Goal: Navigation & Orientation: Find specific page/section

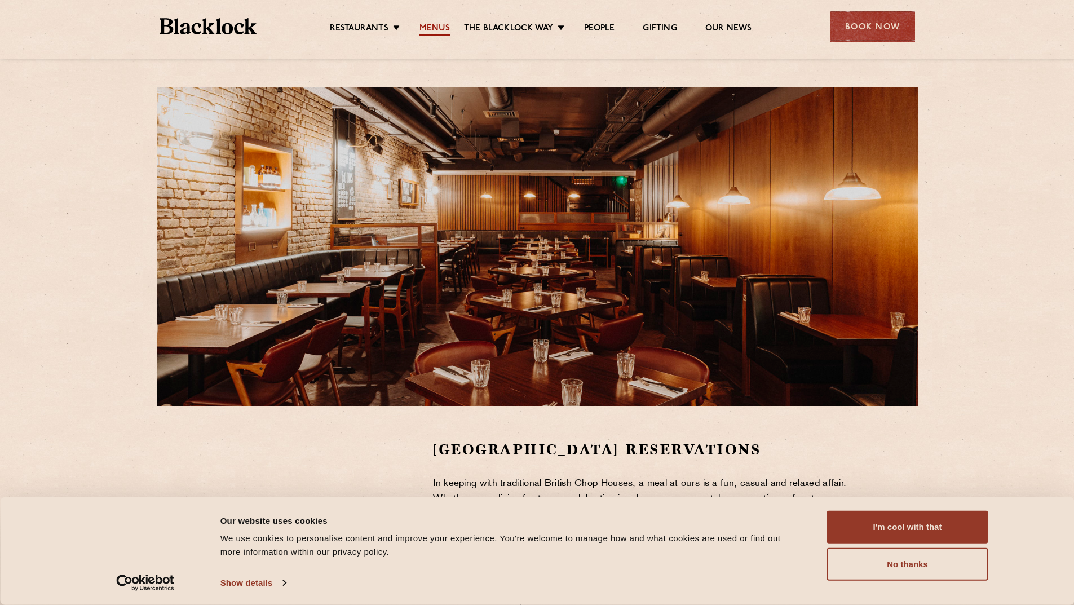
click at [422, 24] on link "Menus" at bounding box center [435, 29] width 30 height 12
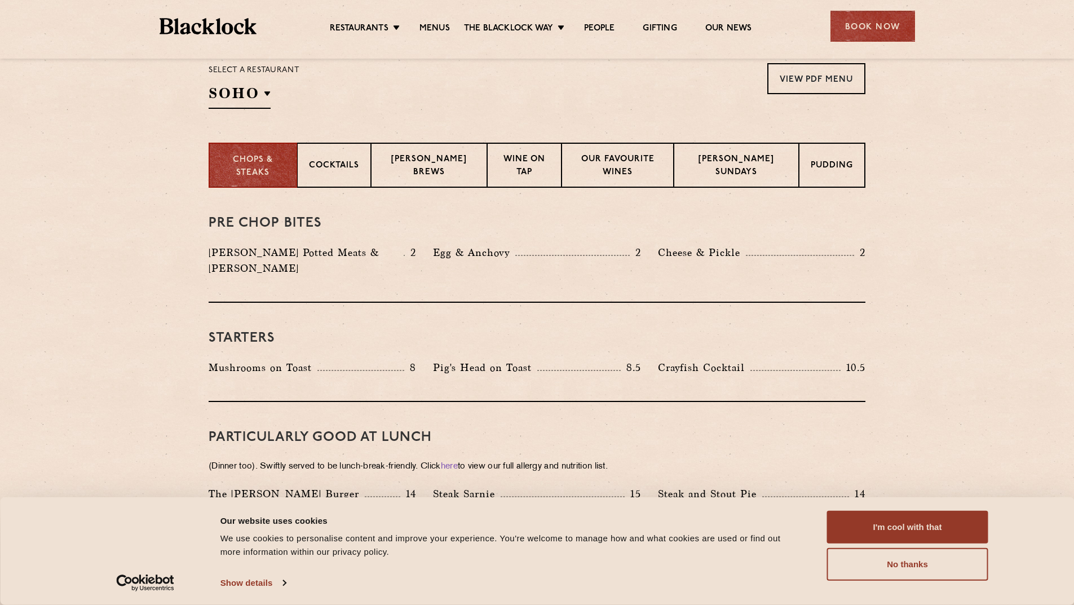
scroll to position [395, 0]
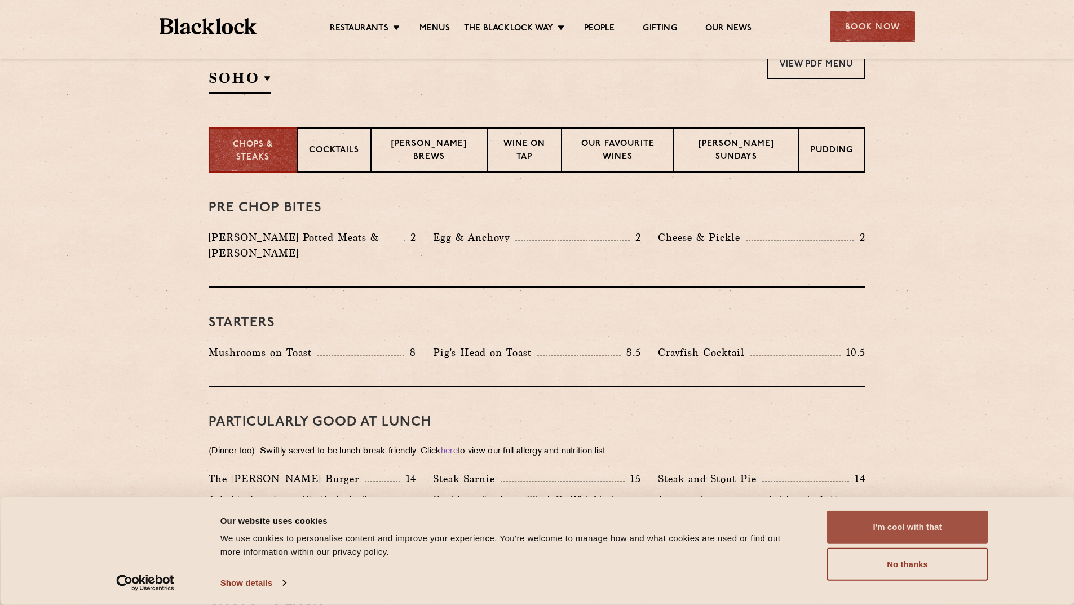
click at [906, 528] on button "I'm cool with that" at bounding box center [907, 527] width 161 height 33
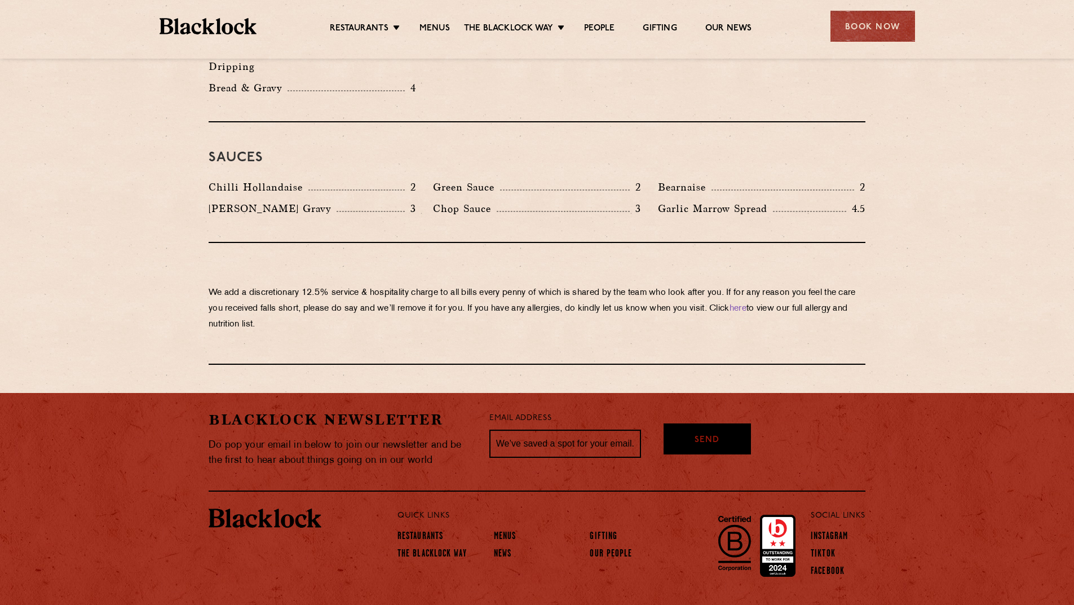
scroll to position [1827, 0]
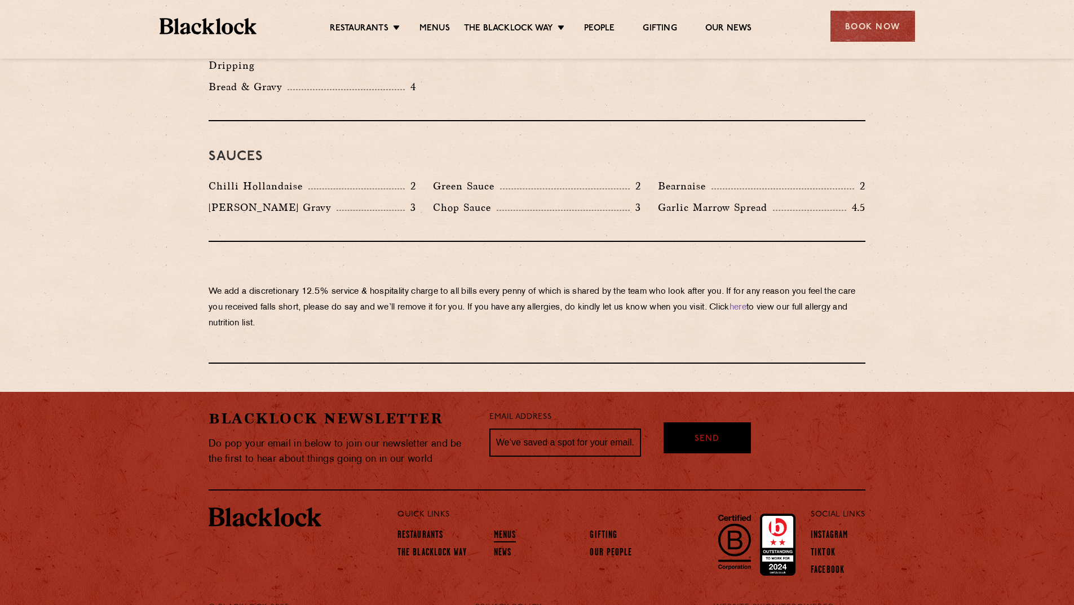
click at [507, 530] on link "Menus" at bounding box center [505, 536] width 23 height 12
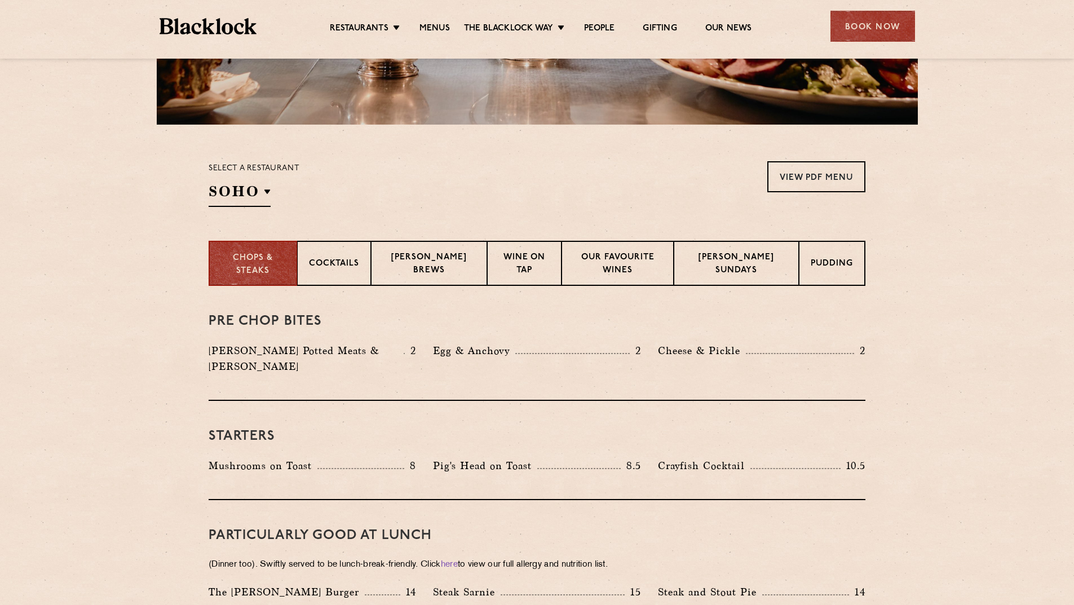
scroll to position [282, 0]
